Goal: Use online tool/utility: Utilize a website feature to perform a specific function

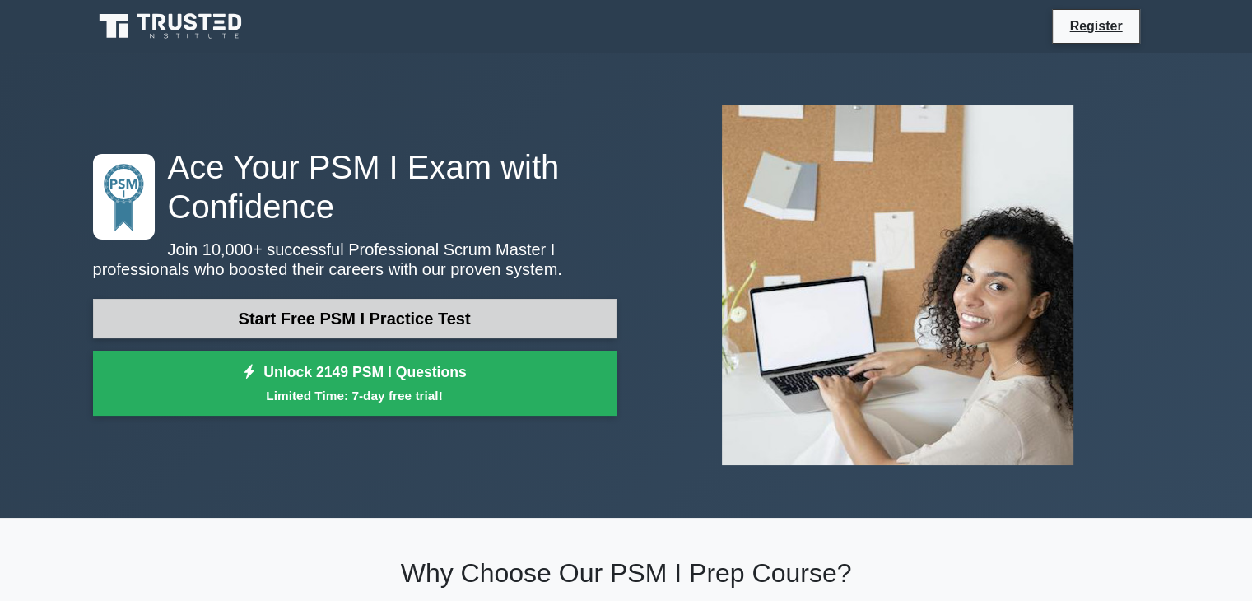
click at [501, 317] on link "Start Free PSM I Practice Test" at bounding box center [354, 318] width 523 height 39
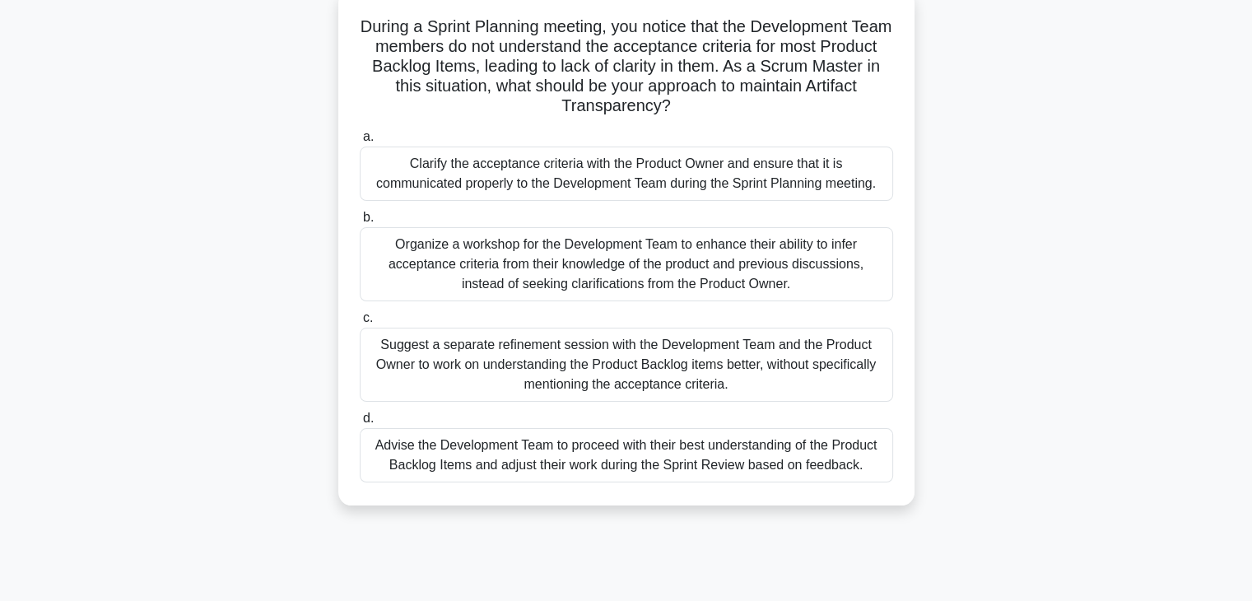
scroll to position [104, 0]
click at [655, 352] on div "Suggest a separate refinement session with the Development Team and the Product…" at bounding box center [626, 363] width 533 height 74
click at [360, 322] on input "c. Suggest a separate refinement session with the Development Team and the Prod…" at bounding box center [360, 316] width 0 height 11
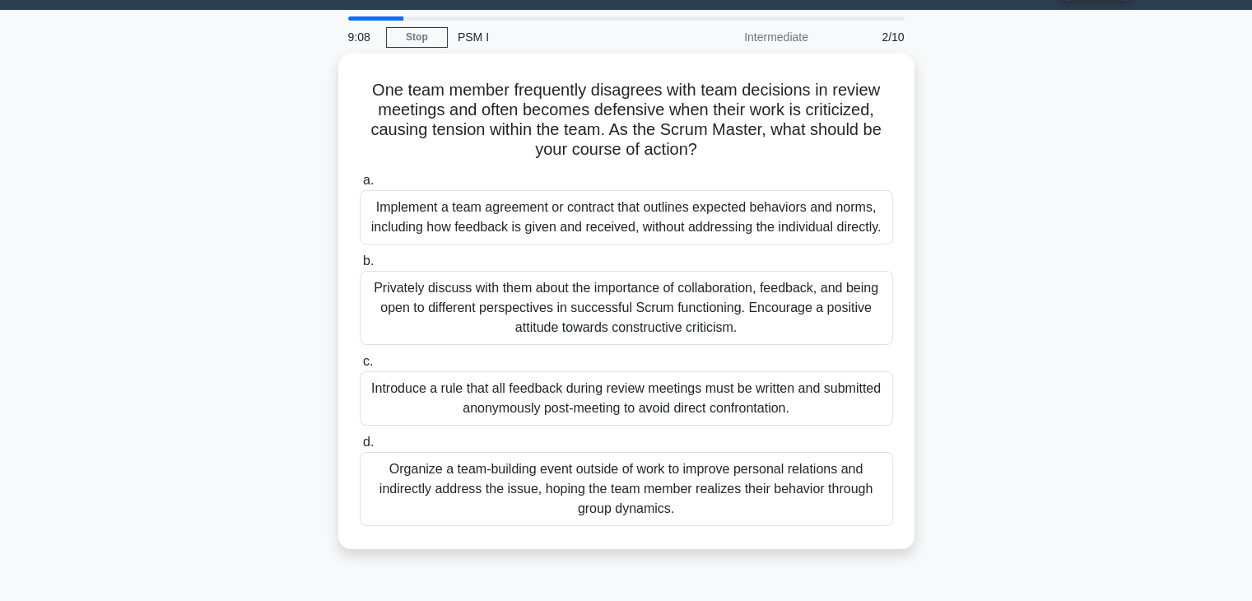
scroll to position [43, 0]
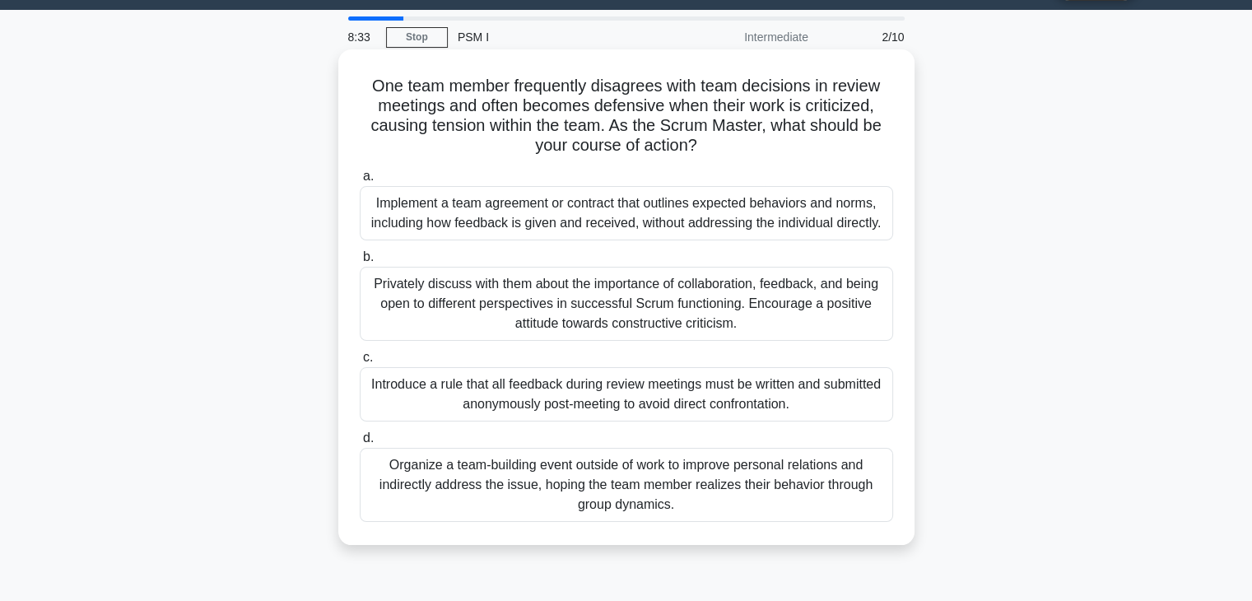
click at [662, 302] on div "Privately discuss with them about the importance of collaboration, feedback, an…" at bounding box center [626, 304] width 533 height 74
click at [360, 263] on input "b. Privately discuss with them about the importance of collaboration, feedback,…" at bounding box center [360, 257] width 0 height 11
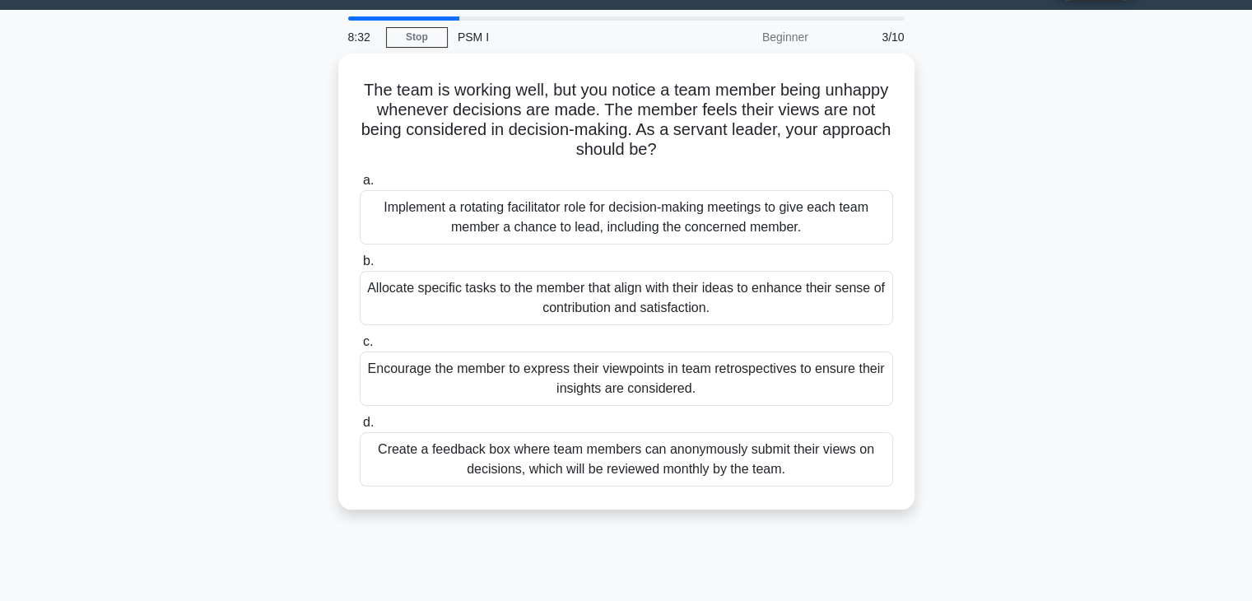
scroll to position [0, 0]
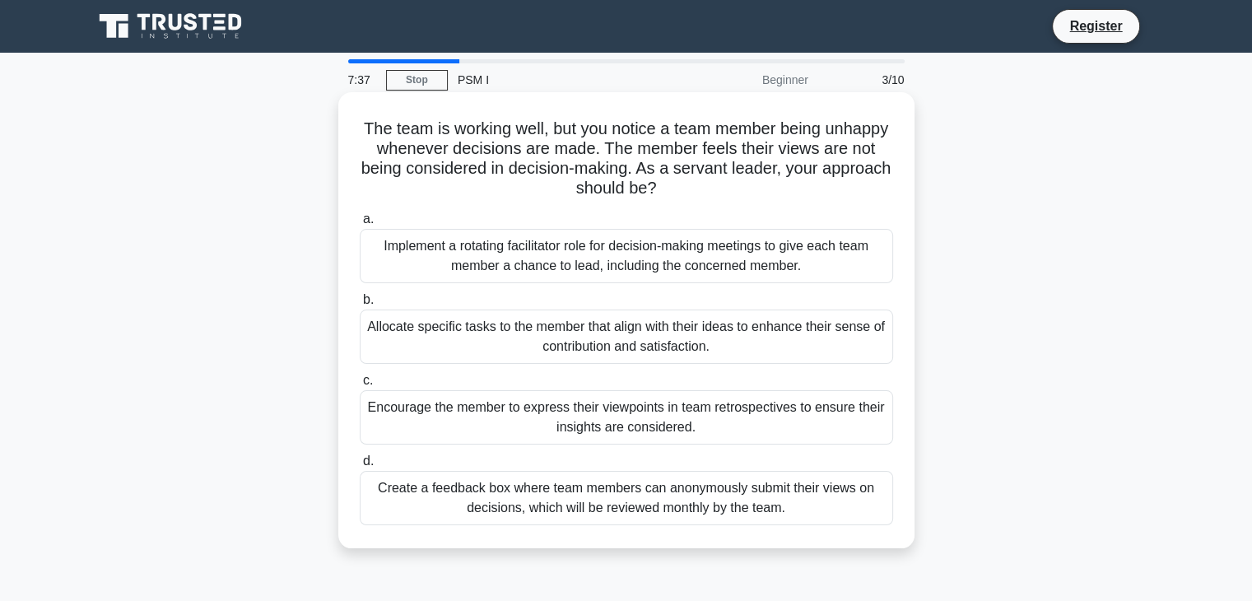
click at [651, 401] on div "Encourage the member to express their viewpoints in team retrospectives to ensu…" at bounding box center [626, 417] width 533 height 54
click at [360, 386] on input "c. Encourage the member to express their viewpoints in team retrospectives to e…" at bounding box center [360, 380] width 0 height 11
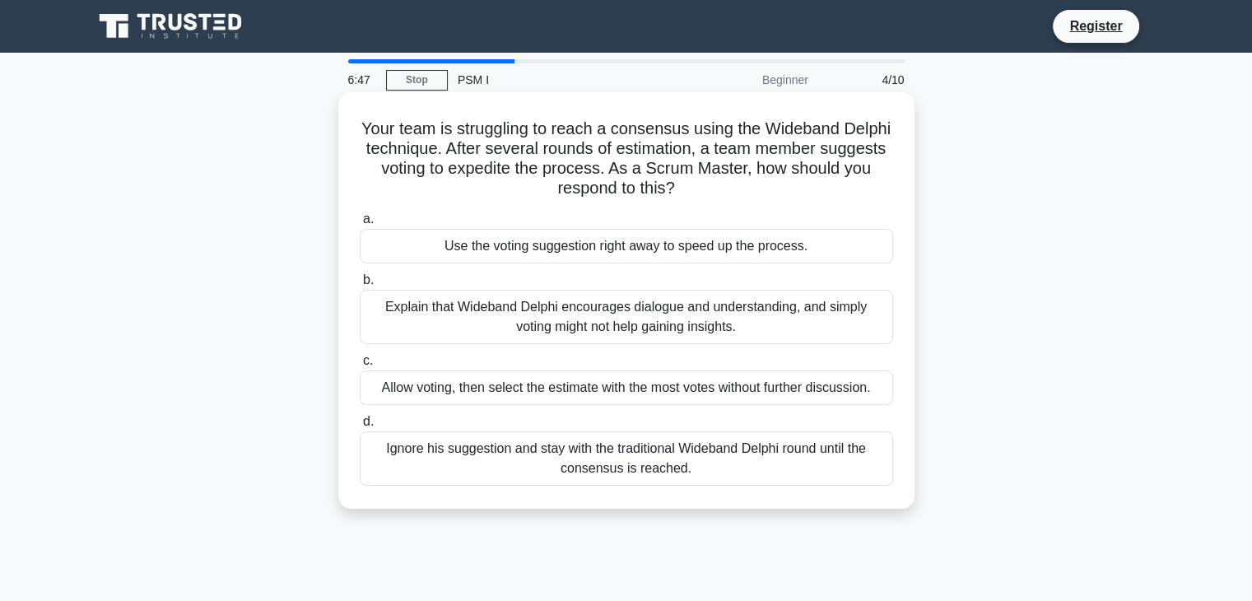
click at [646, 248] on div "Use the voting suggestion right away to speed up the process." at bounding box center [626, 246] width 533 height 35
click at [360, 225] on input "a. Use the voting suggestion right away to speed up the process." at bounding box center [360, 219] width 0 height 11
